Goal: Book appointment/travel/reservation

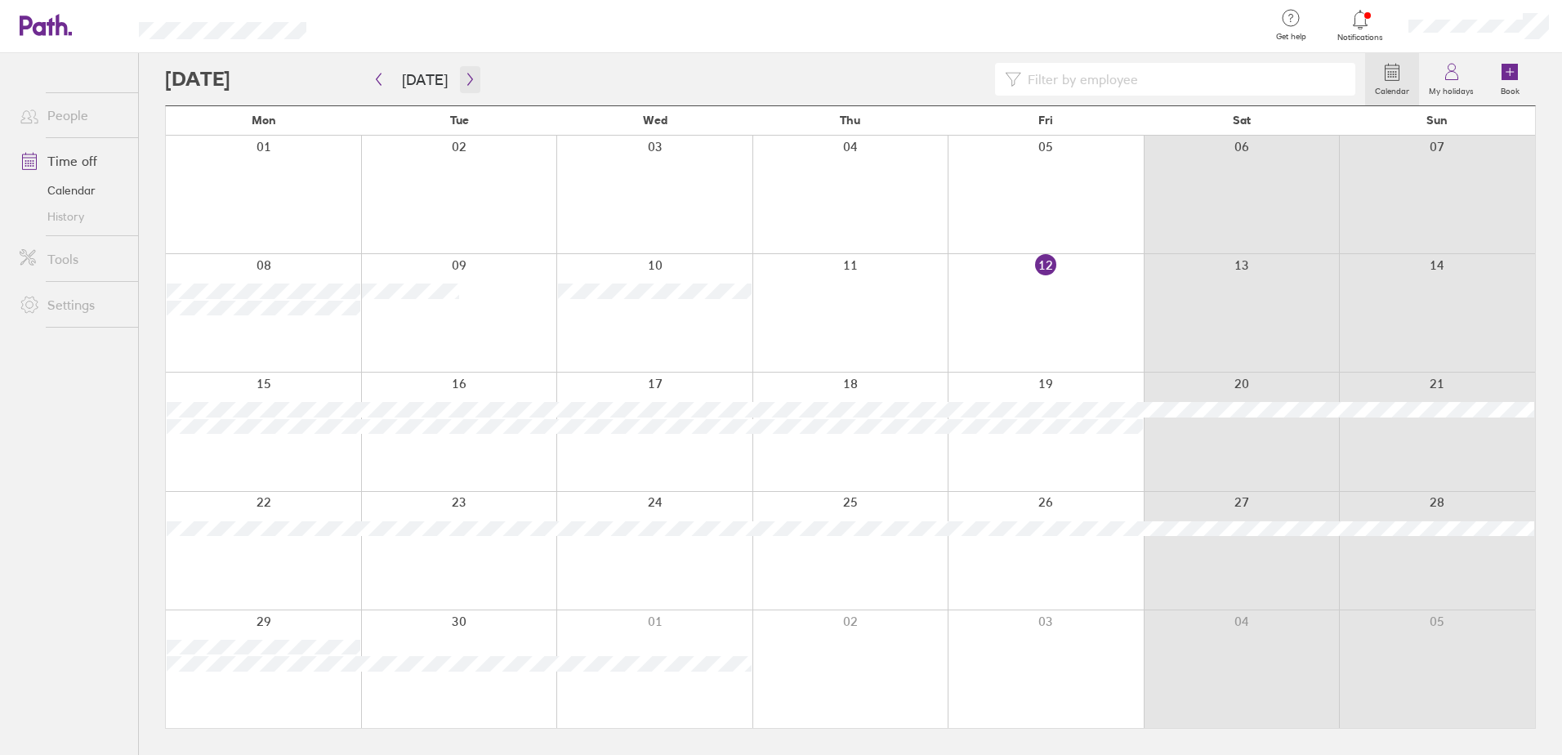
click at [464, 83] on icon "button" at bounding box center [470, 79] width 12 height 13
click at [1052, 681] on div at bounding box center [1046, 669] width 196 height 118
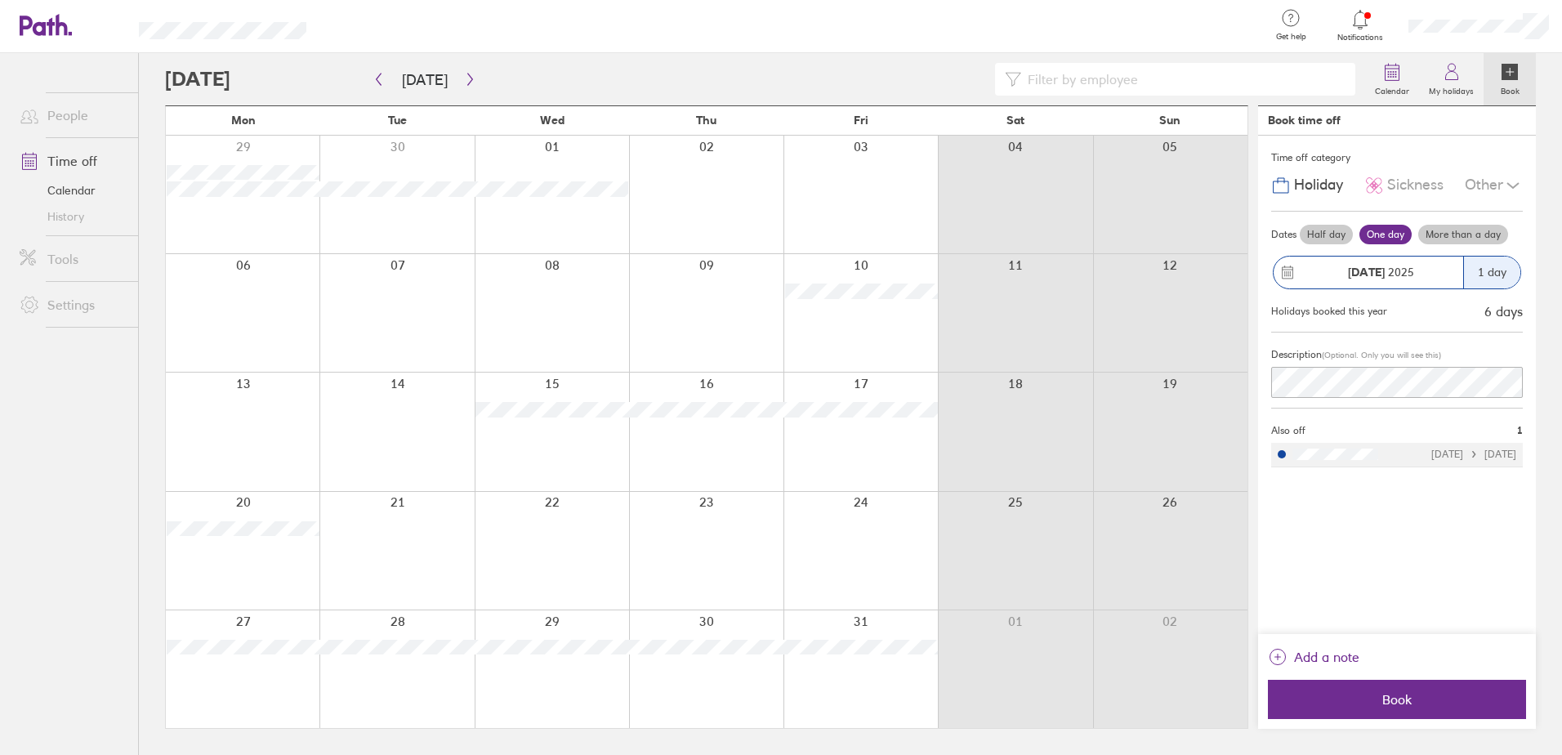
click at [1320, 234] on label "Half day" at bounding box center [1326, 235] width 53 height 20
click at [0, 0] on input "Half day" at bounding box center [0, 0] width 0 height 0
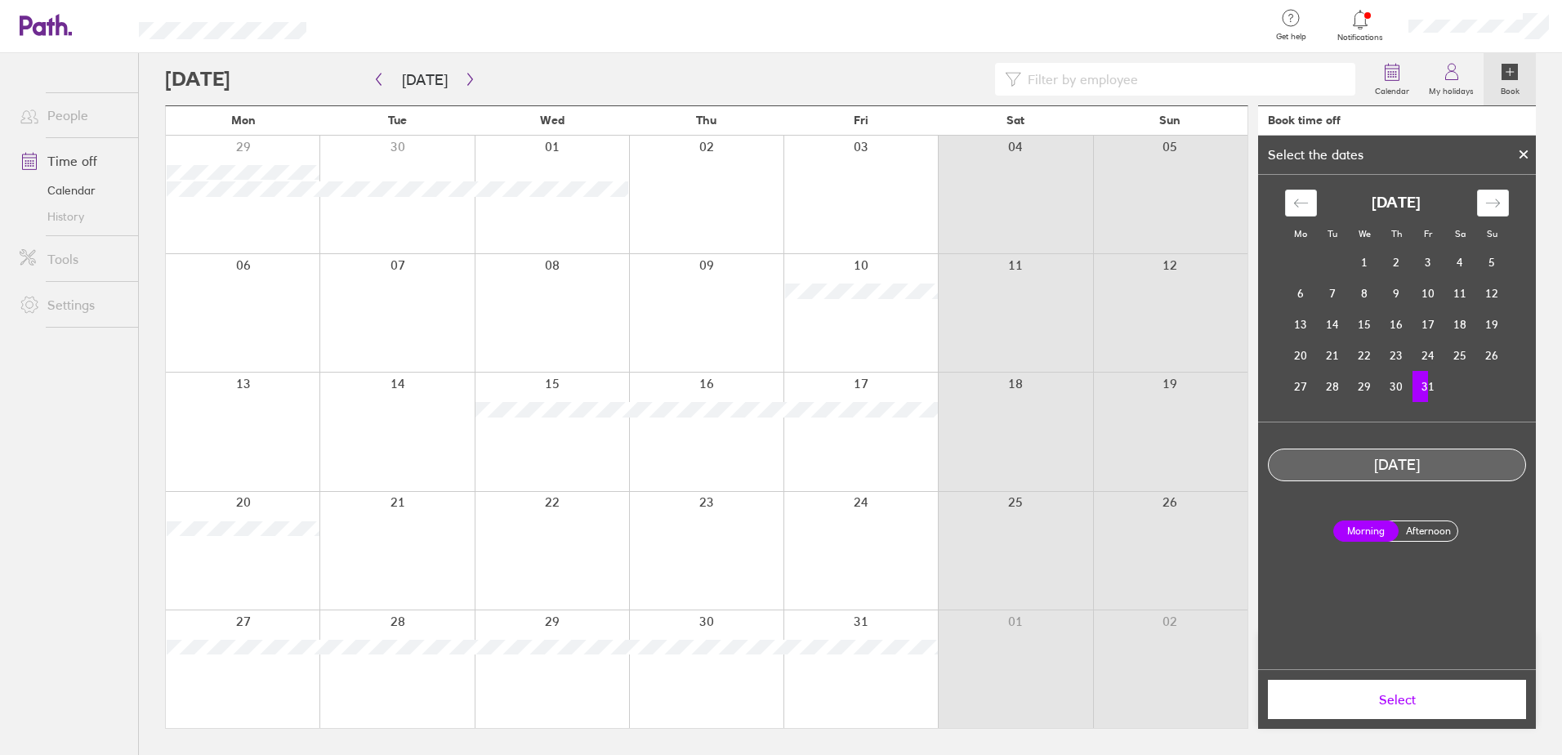
click at [1425, 529] on label "Afternoon" at bounding box center [1427, 531] width 65 height 20
click at [0, 0] on input "Afternoon" at bounding box center [0, 0] width 0 height 0
click at [1416, 701] on span "Select" at bounding box center [1396, 699] width 235 height 15
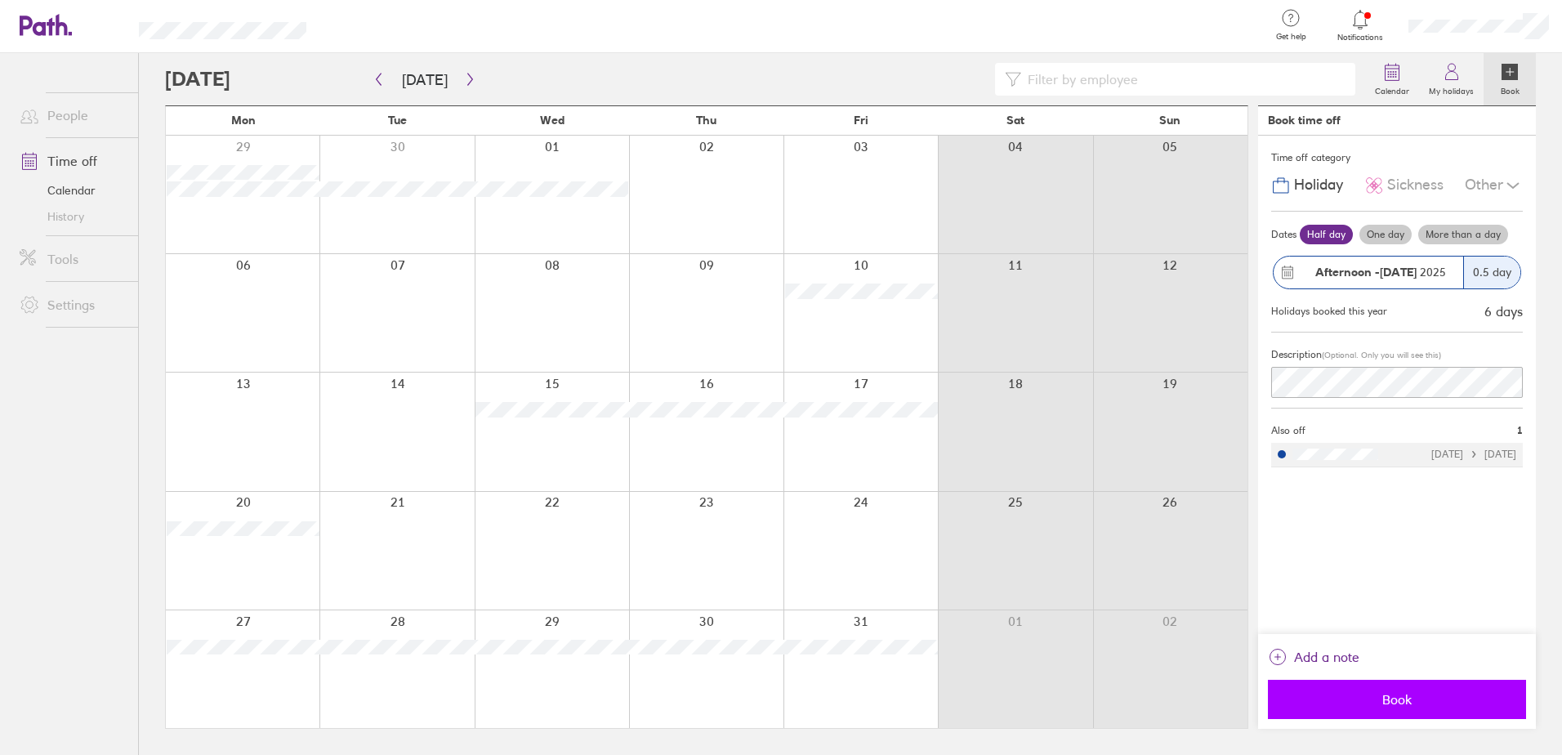
click at [1413, 698] on span "Book" at bounding box center [1396, 699] width 235 height 15
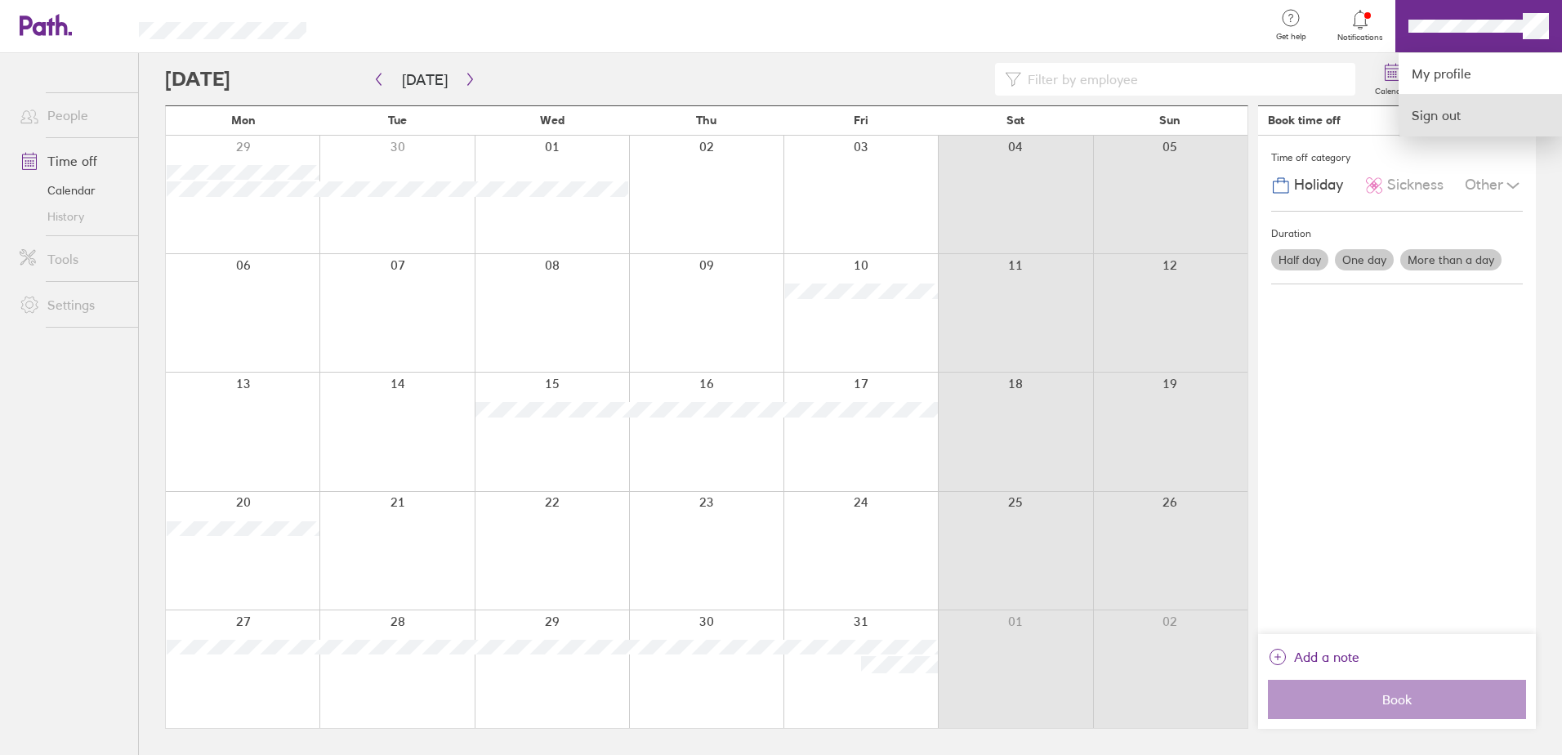
click at [1465, 105] on link "Sign out" at bounding box center [1480, 115] width 163 height 41
